Goal: Task Accomplishment & Management: Use online tool/utility

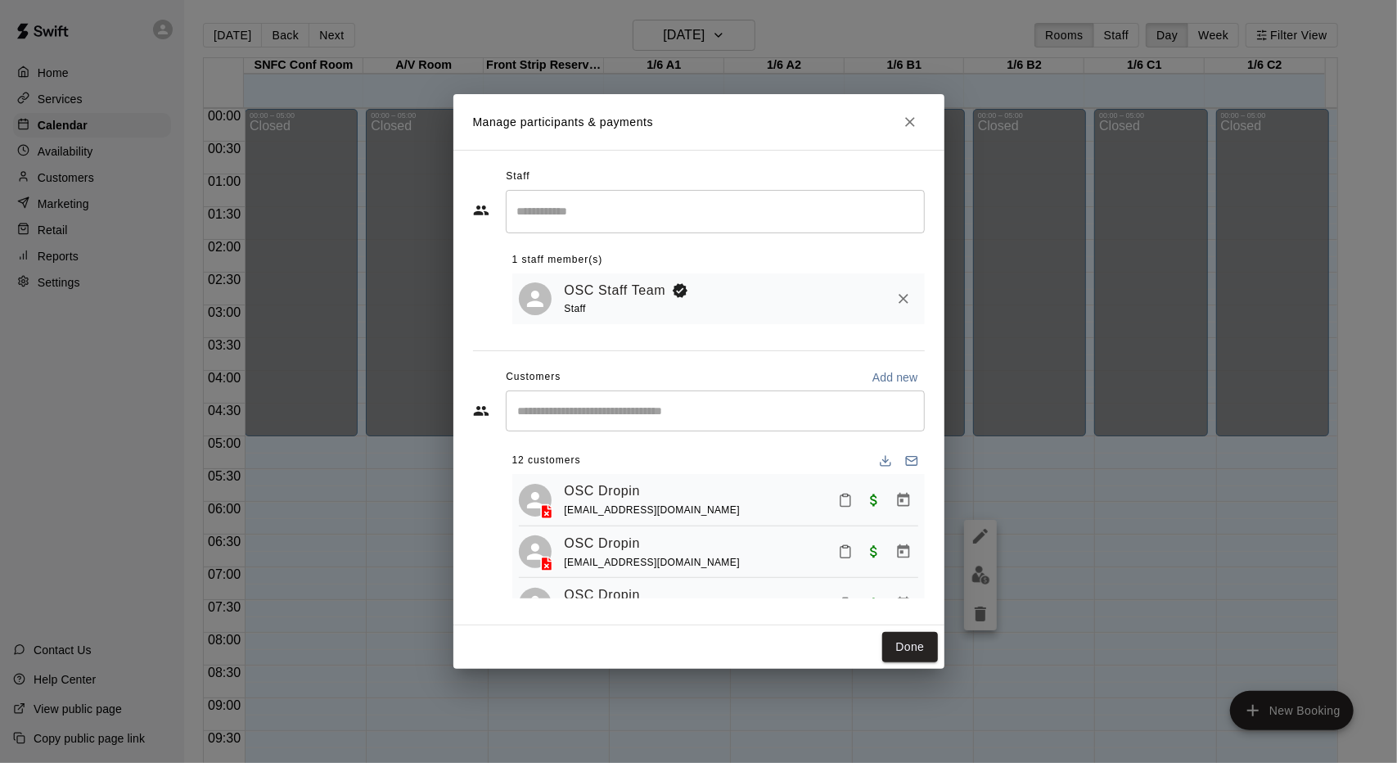
scroll to position [898, 0]
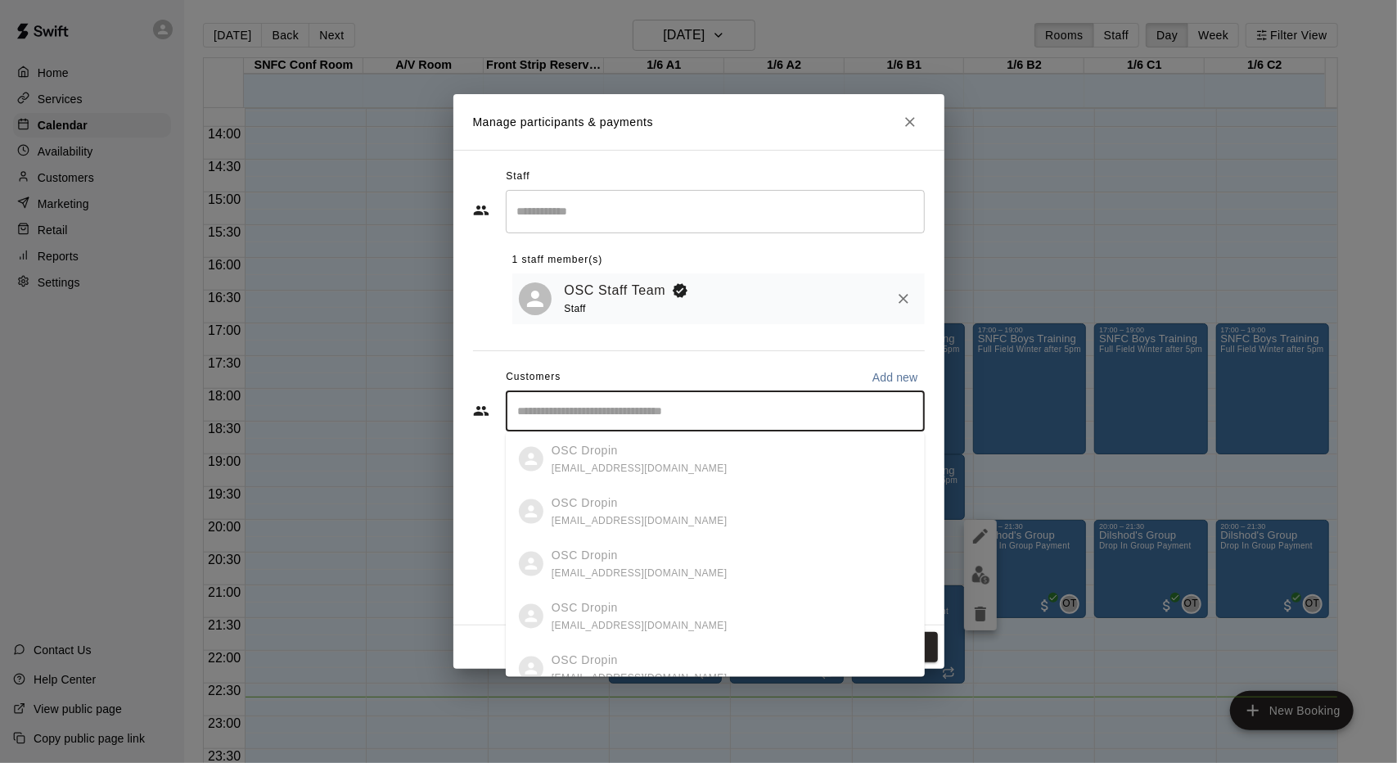
click at [650, 408] on input "Start typing to search customers..." at bounding box center [715, 411] width 404 height 16
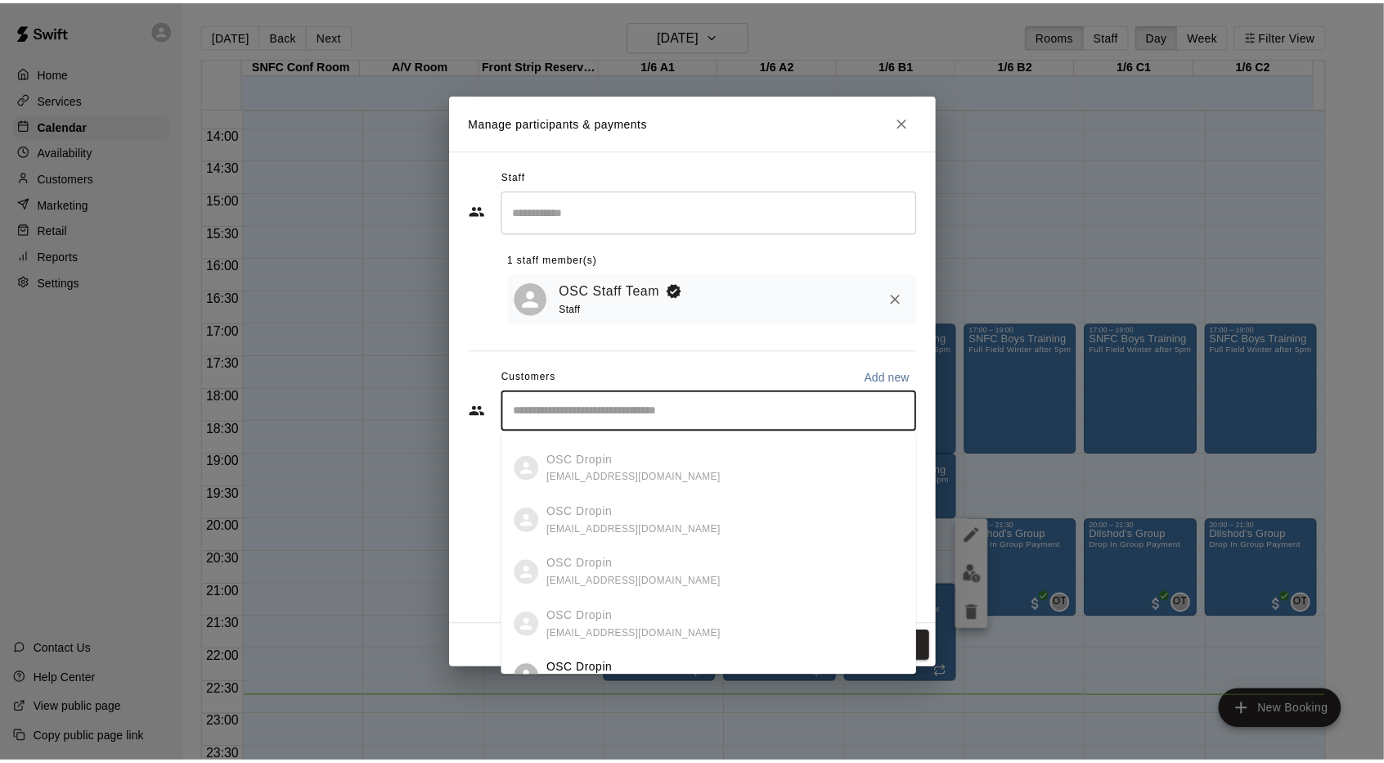
scroll to position [573, 0]
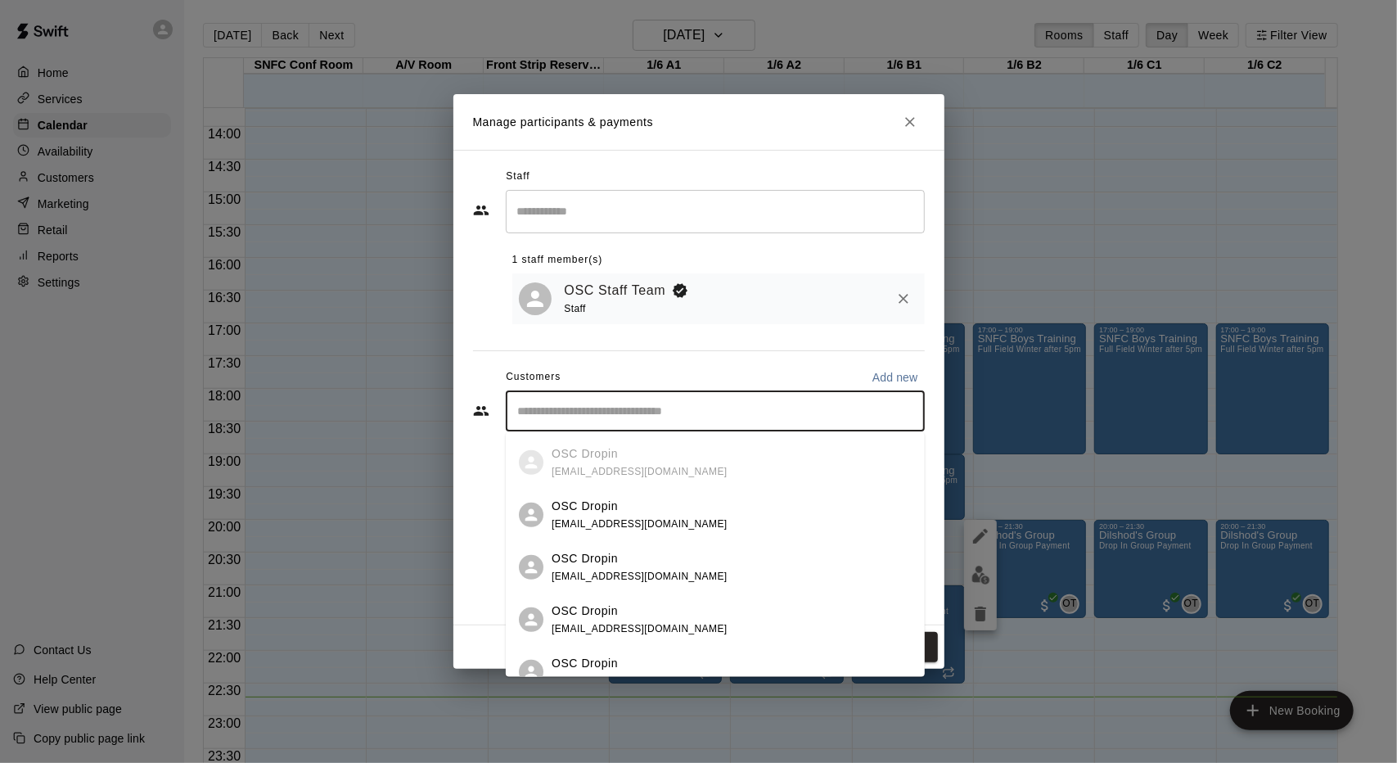
click at [652, 521] on span "[EMAIL_ADDRESS][DOMAIN_NAME]" at bounding box center [639, 522] width 176 height 11
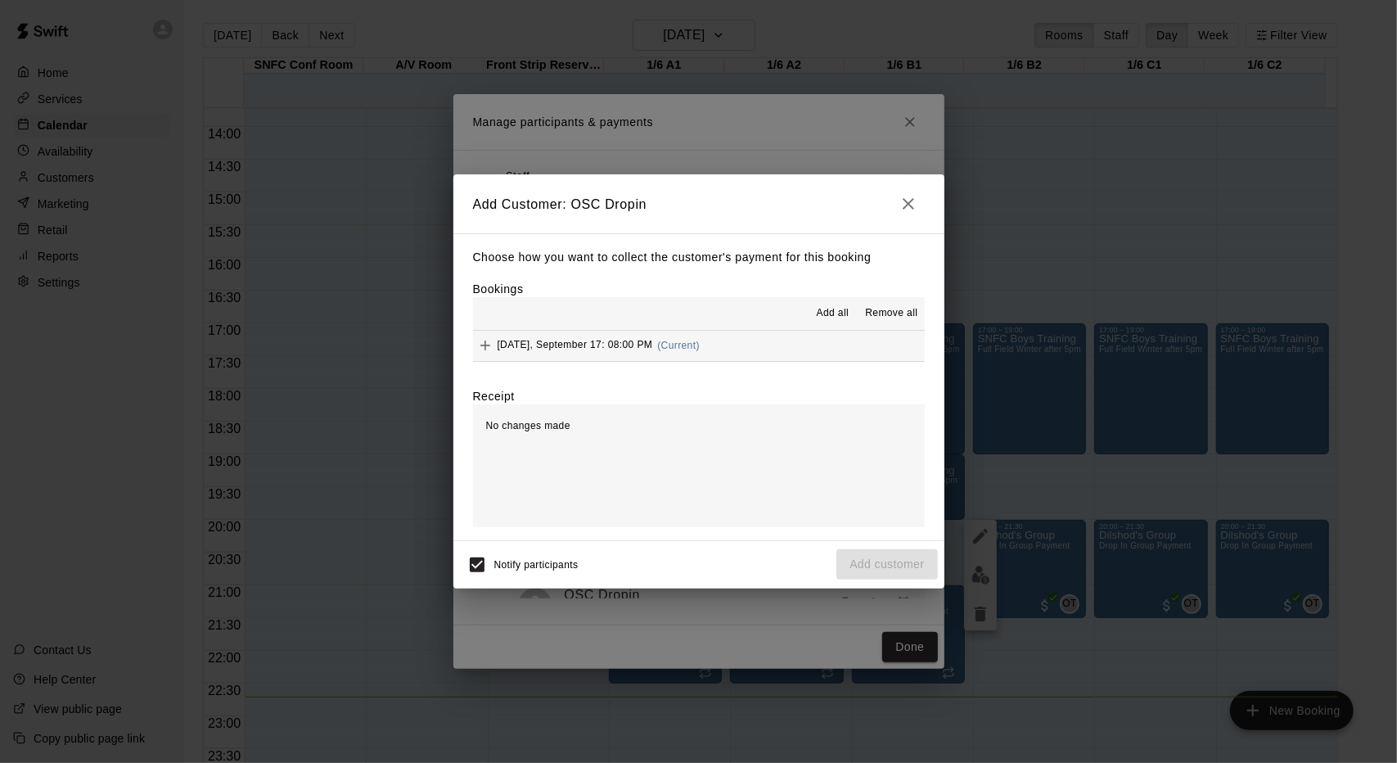
click at [684, 344] on span "(Current)" at bounding box center [678, 345] width 43 height 11
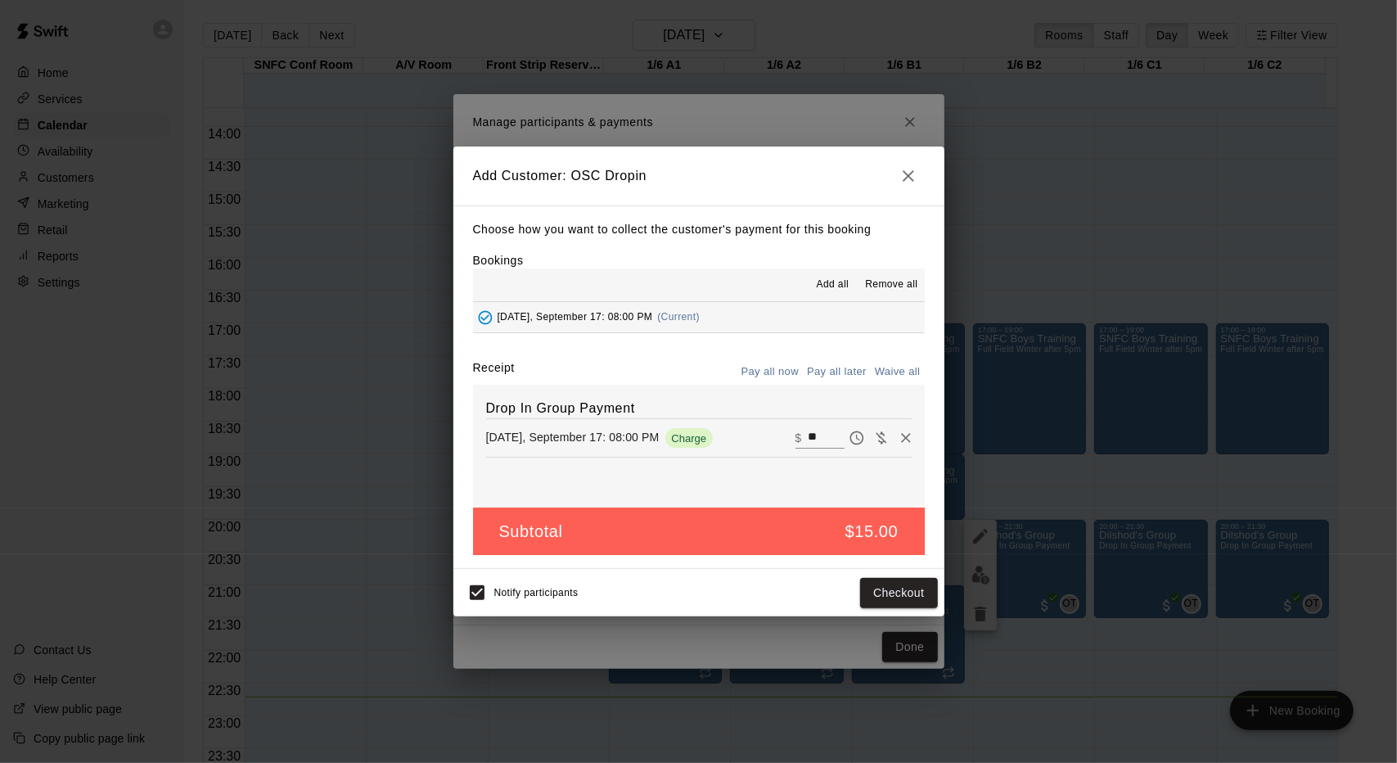
click at [808, 436] on input "**" at bounding box center [826, 437] width 36 height 21
type input "*"
type input "**"
click at [894, 583] on button "Checkout" at bounding box center [898, 593] width 77 height 30
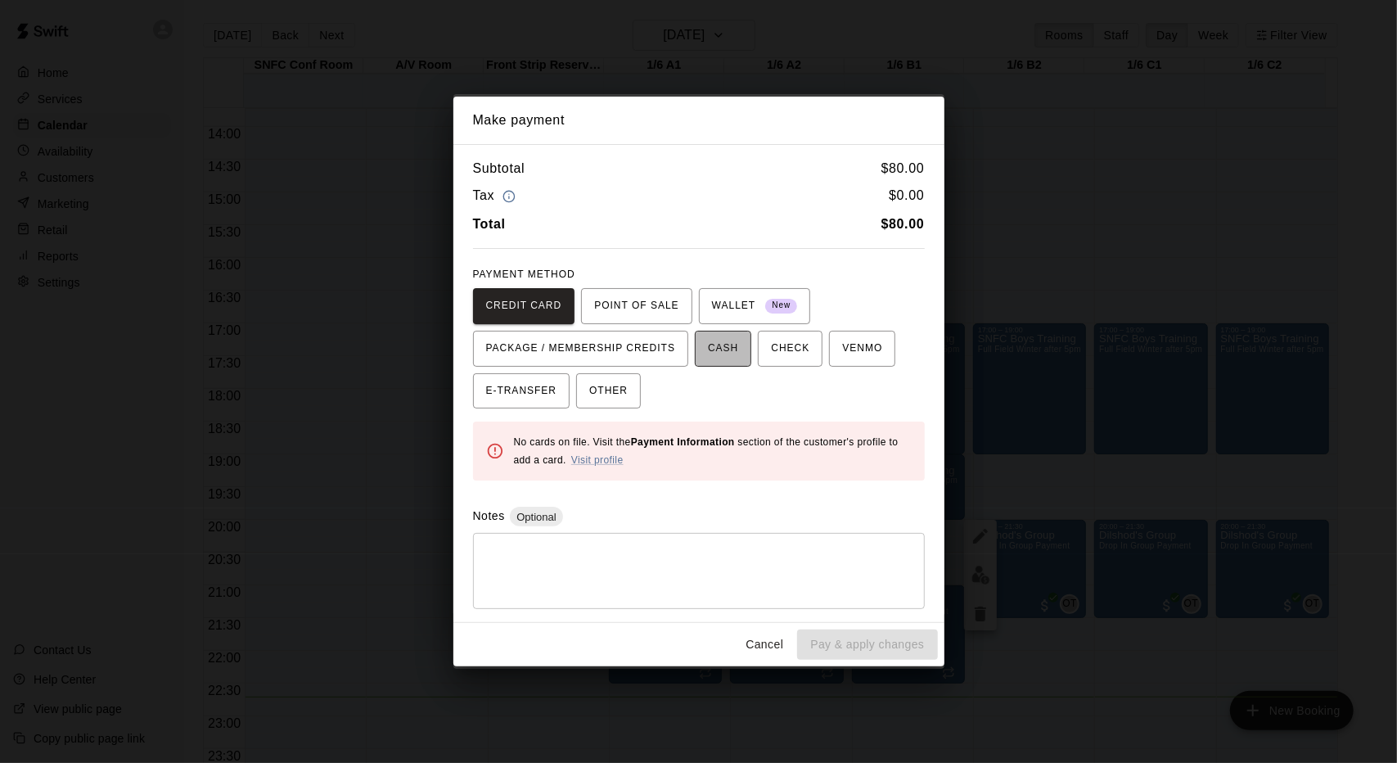
click at [715, 344] on span "CASH" at bounding box center [723, 348] width 30 height 26
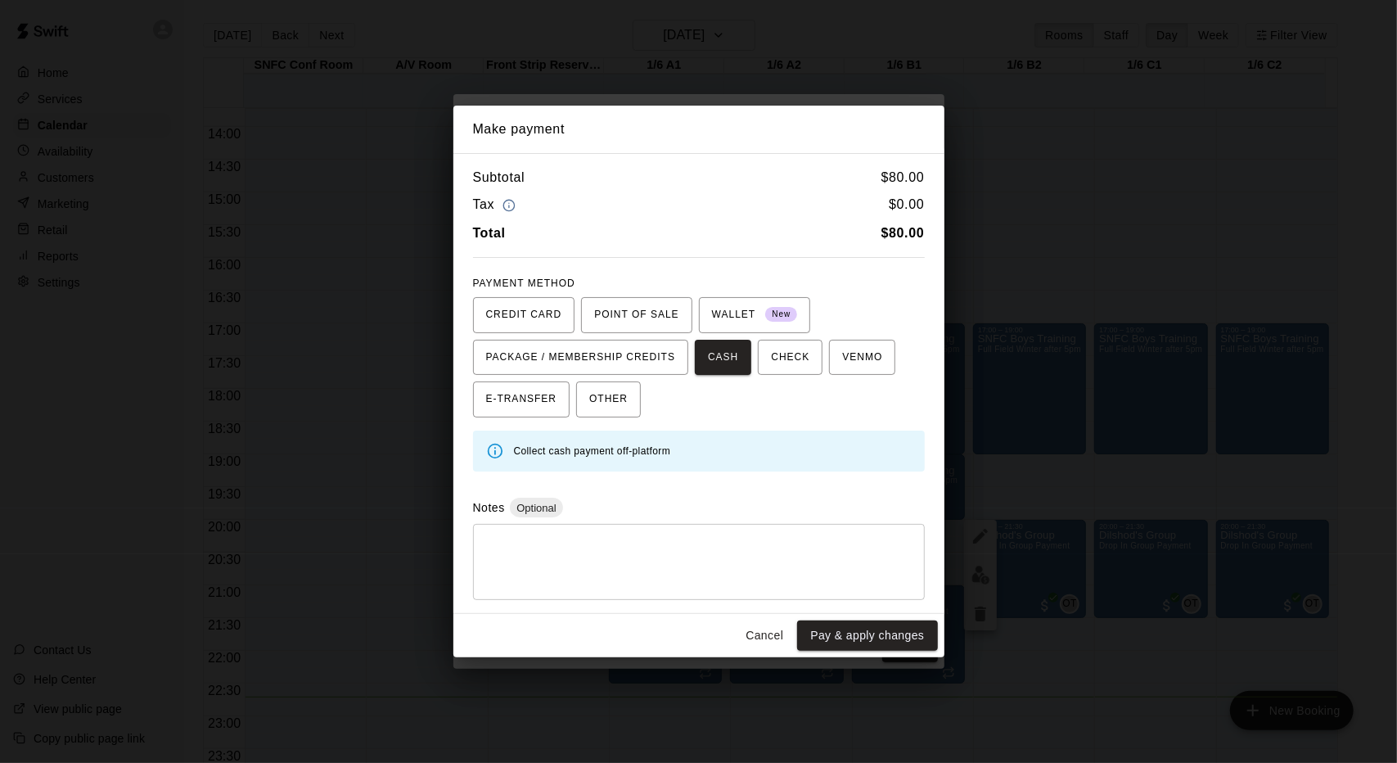
click at [695, 340] on button "CASH" at bounding box center [723, 358] width 56 height 36
click at [708, 583] on textarea at bounding box center [698, 562] width 429 height 49
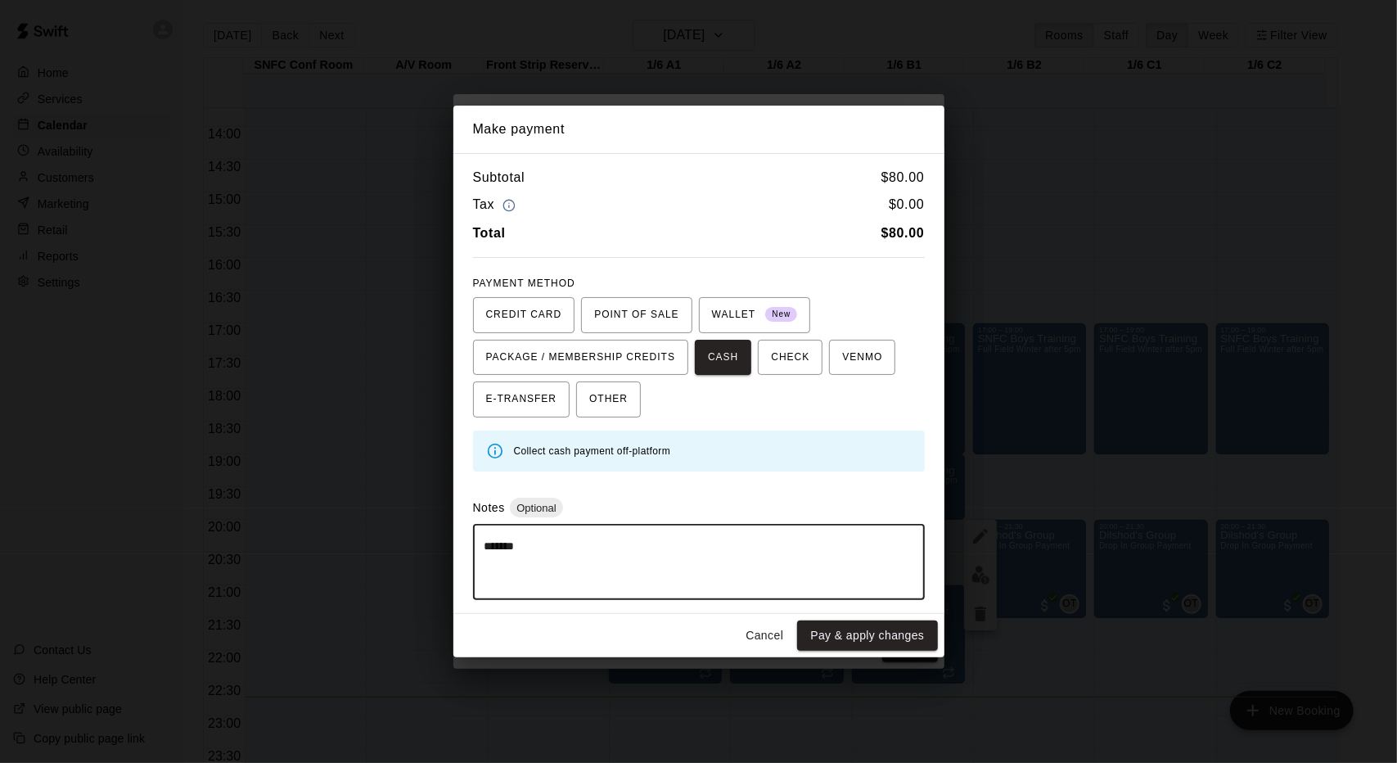
type textarea "*******"
click at [794, 631] on div "Cancel Pay & apply changes" at bounding box center [698, 635] width 491 height 43
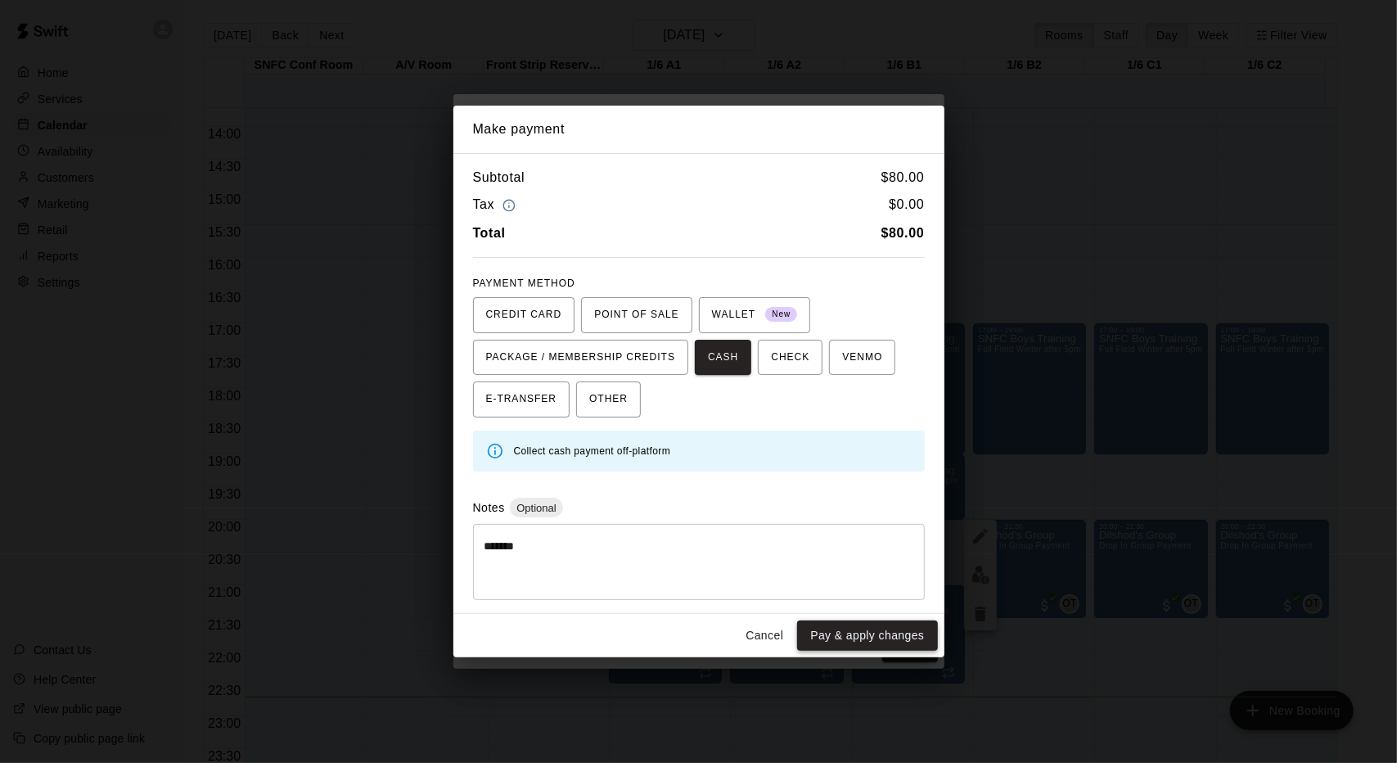
click at [824, 631] on button "Pay & apply changes" at bounding box center [867, 635] width 140 height 30
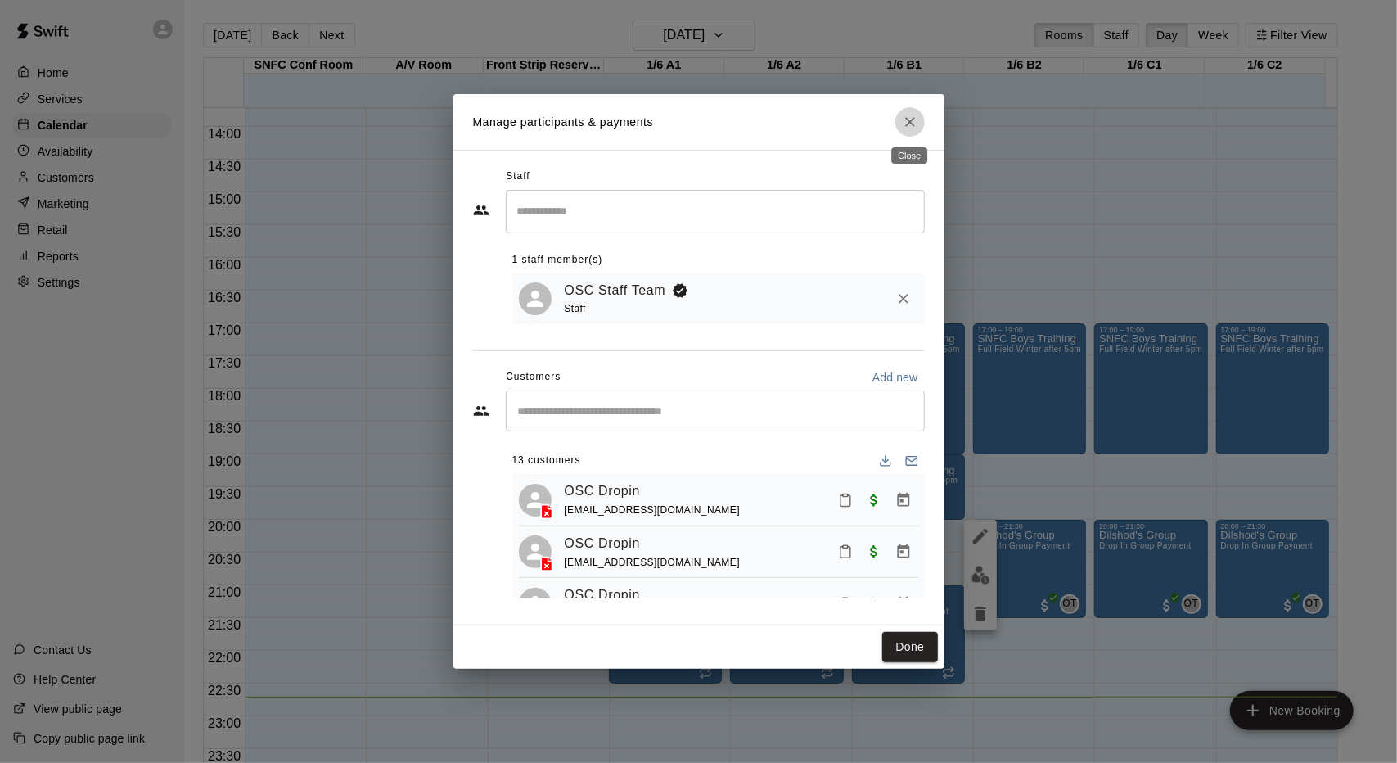
click at [911, 124] on icon "Close" at bounding box center [910, 122] width 16 height 16
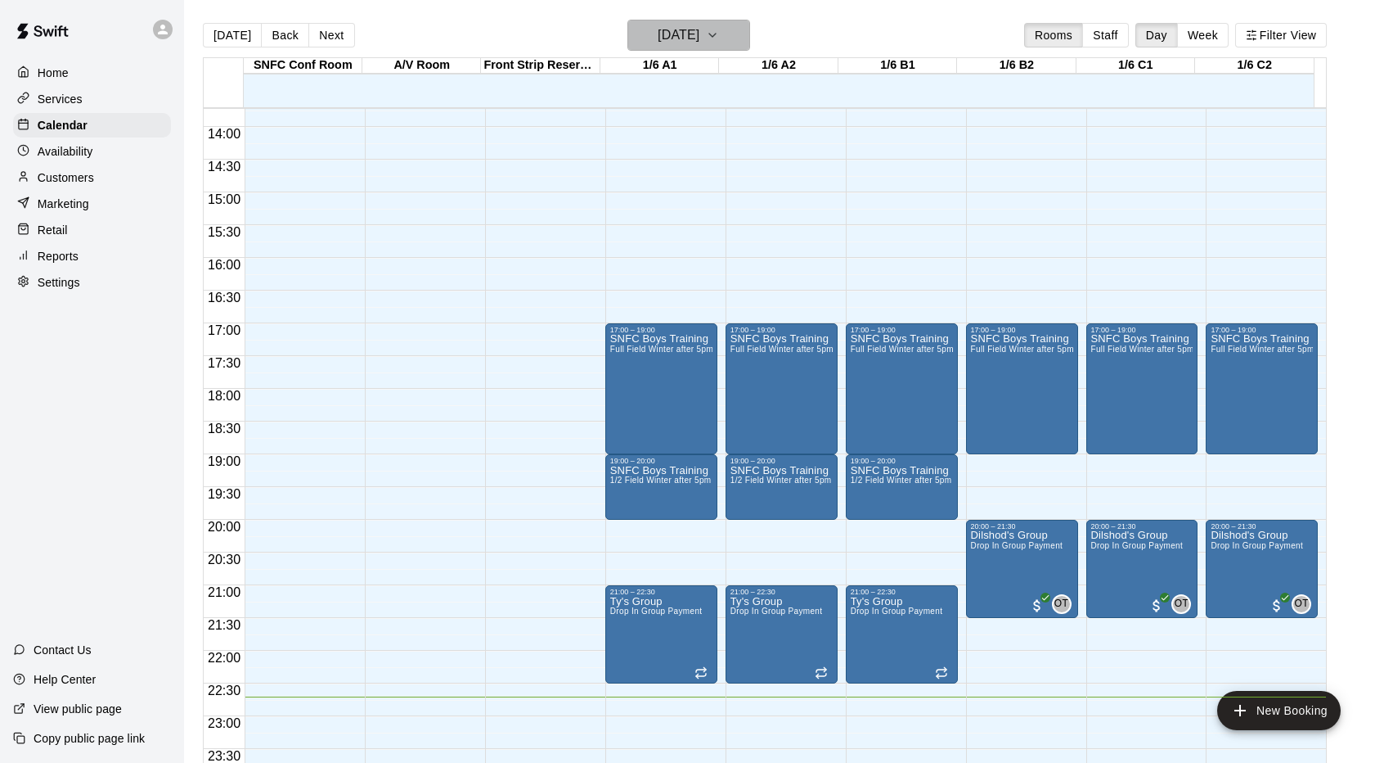
click at [700, 34] on h6 "[DATE]" at bounding box center [679, 35] width 42 height 23
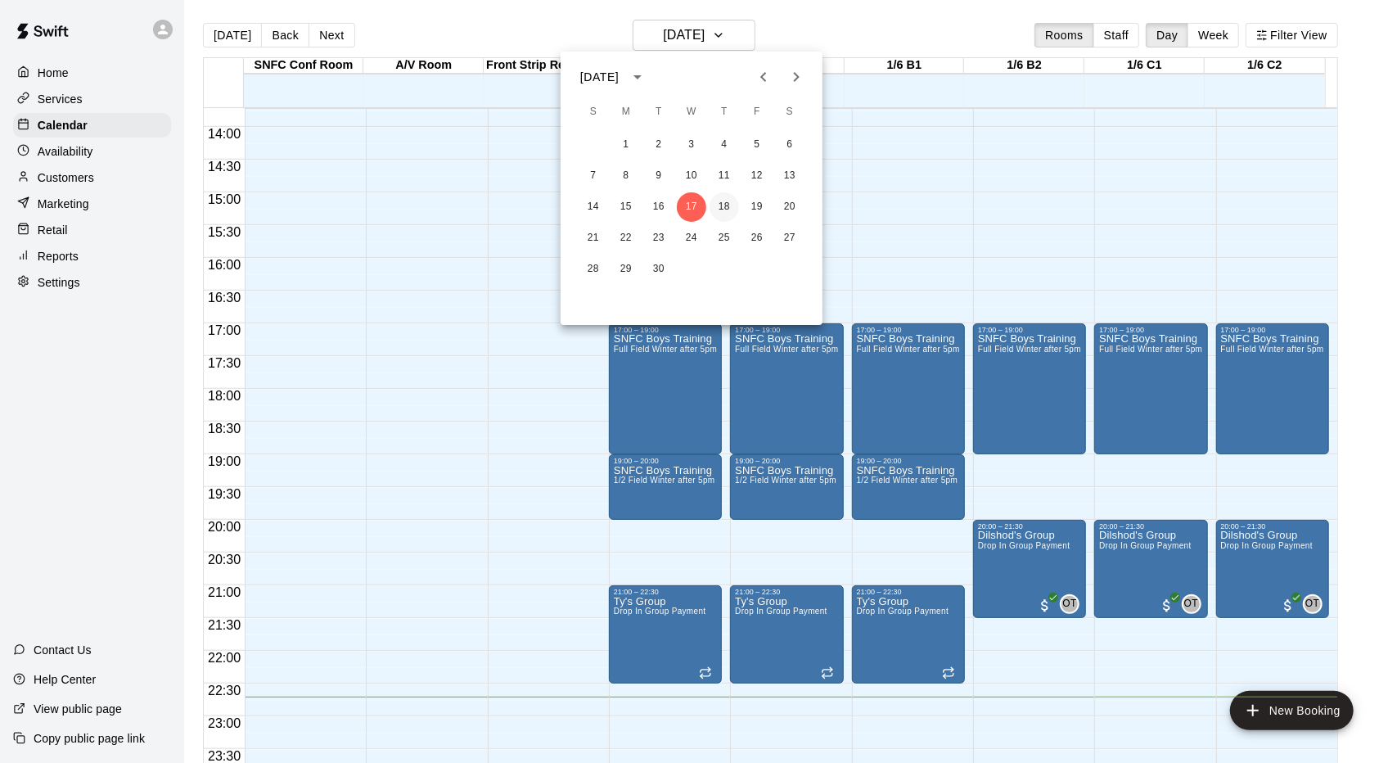
click at [728, 213] on button "18" at bounding box center [723, 206] width 29 height 29
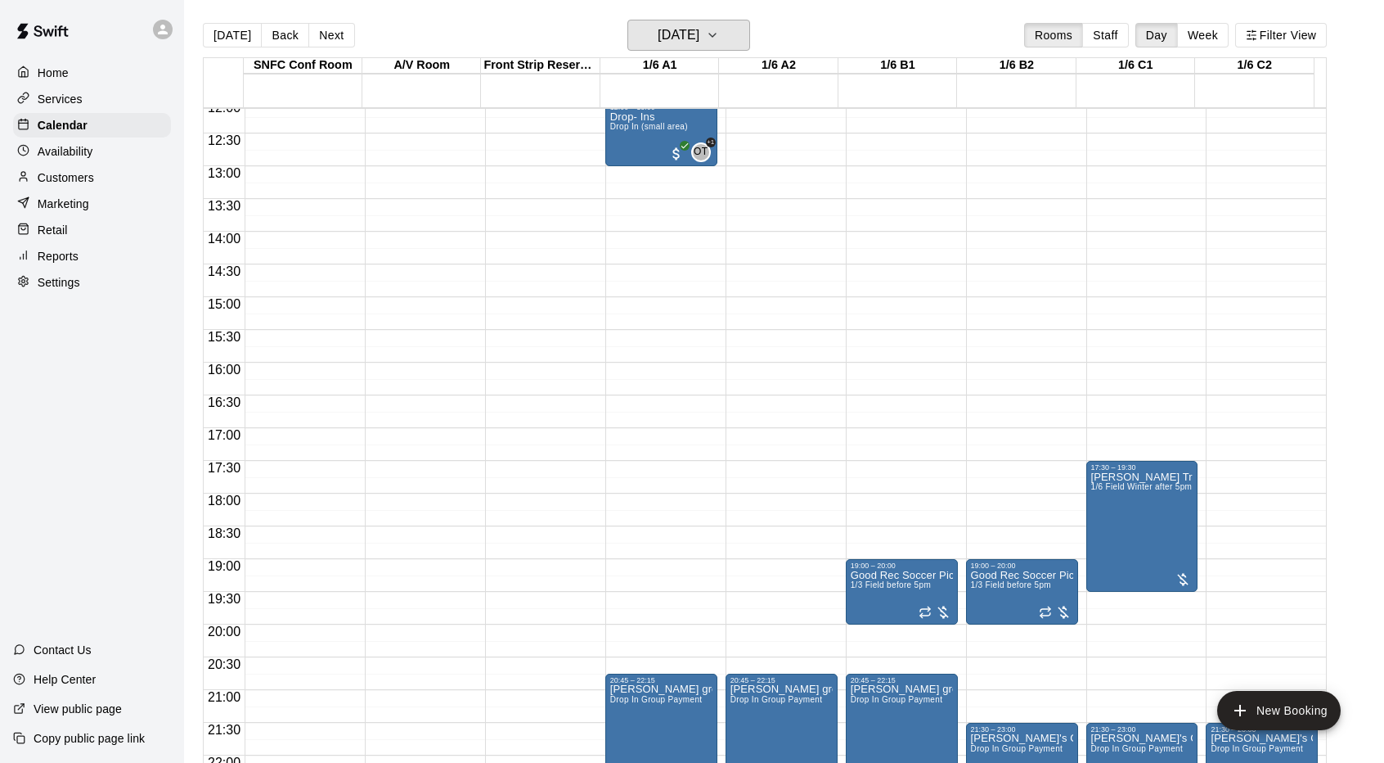
scroll to position [898, 0]
